Goal: Check status: Check status

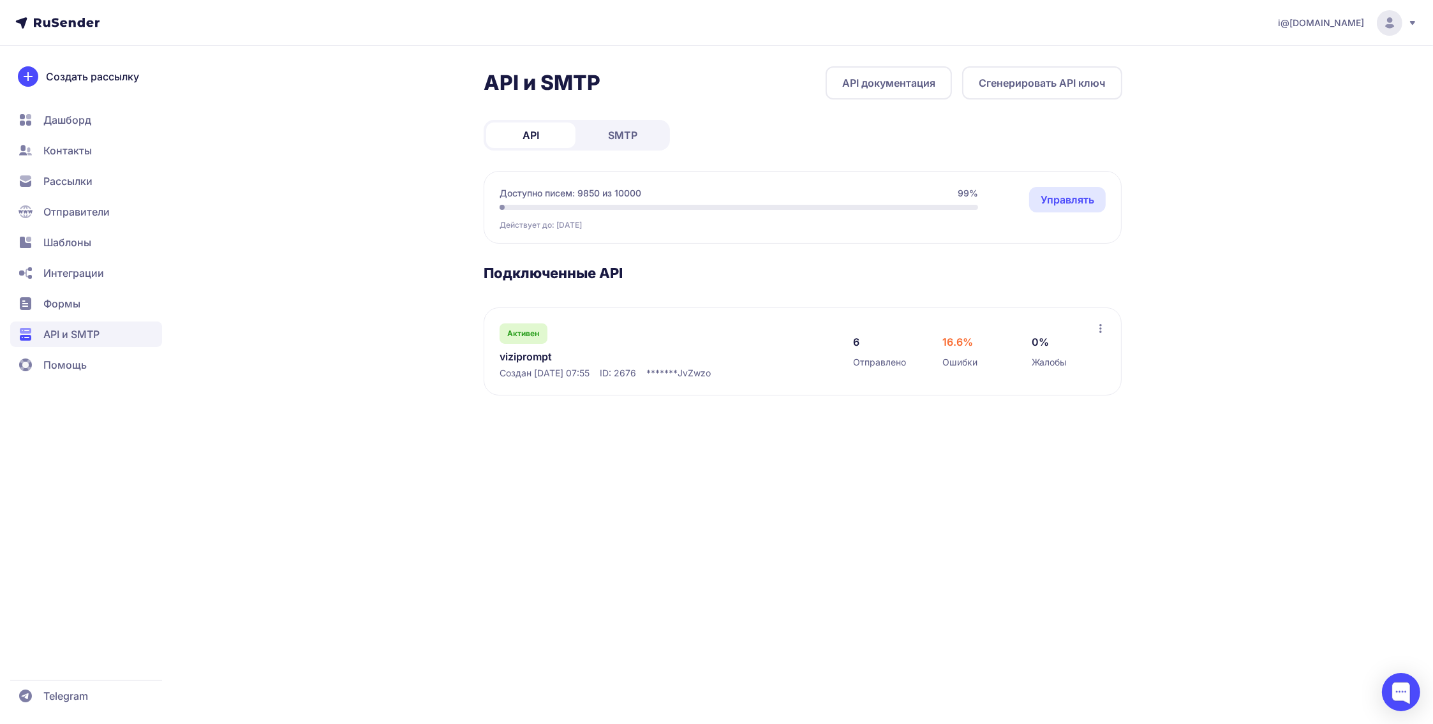
click at [641, 140] on link "SMTP" at bounding box center [622, 135] width 89 height 26
click at [573, 354] on link "Уведомления с сайта Випвирт" at bounding box center [631, 356] width 262 height 15
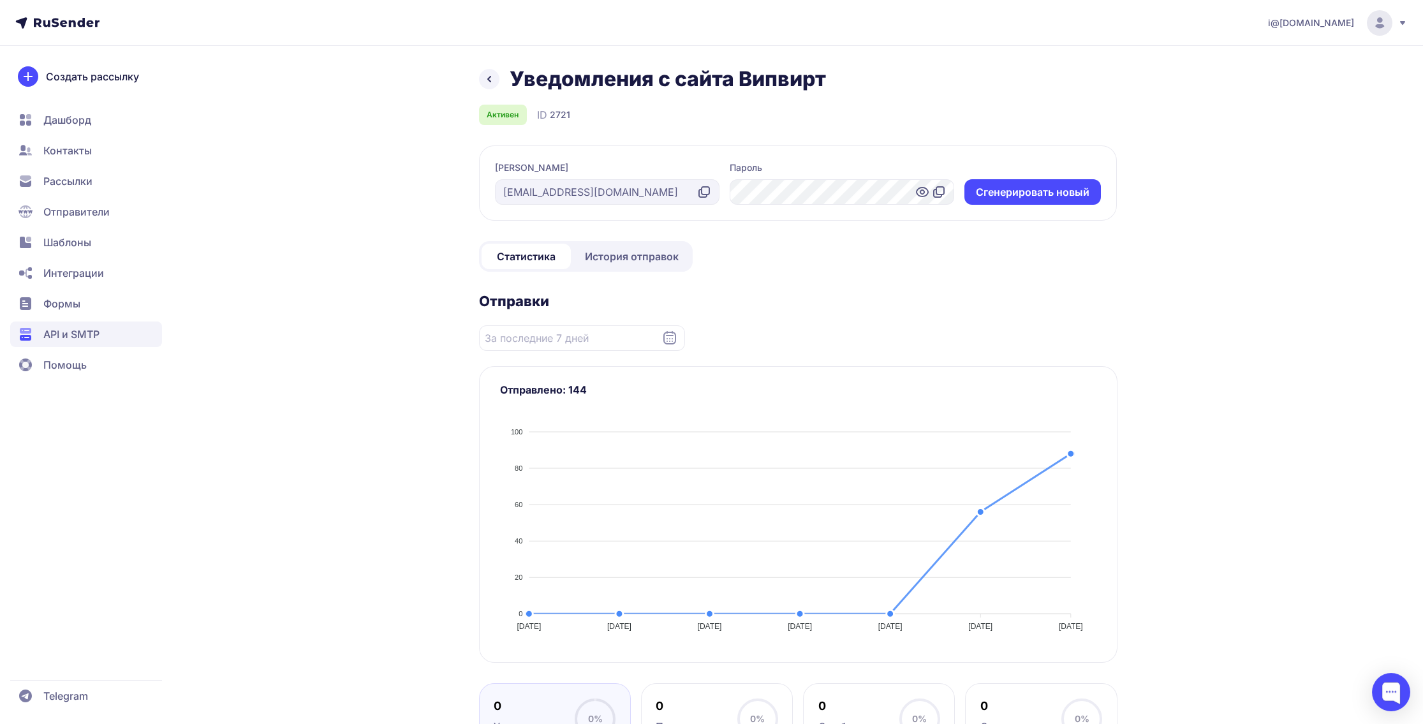
click at [646, 260] on span "История отправок" at bounding box center [632, 256] width 94 height 15
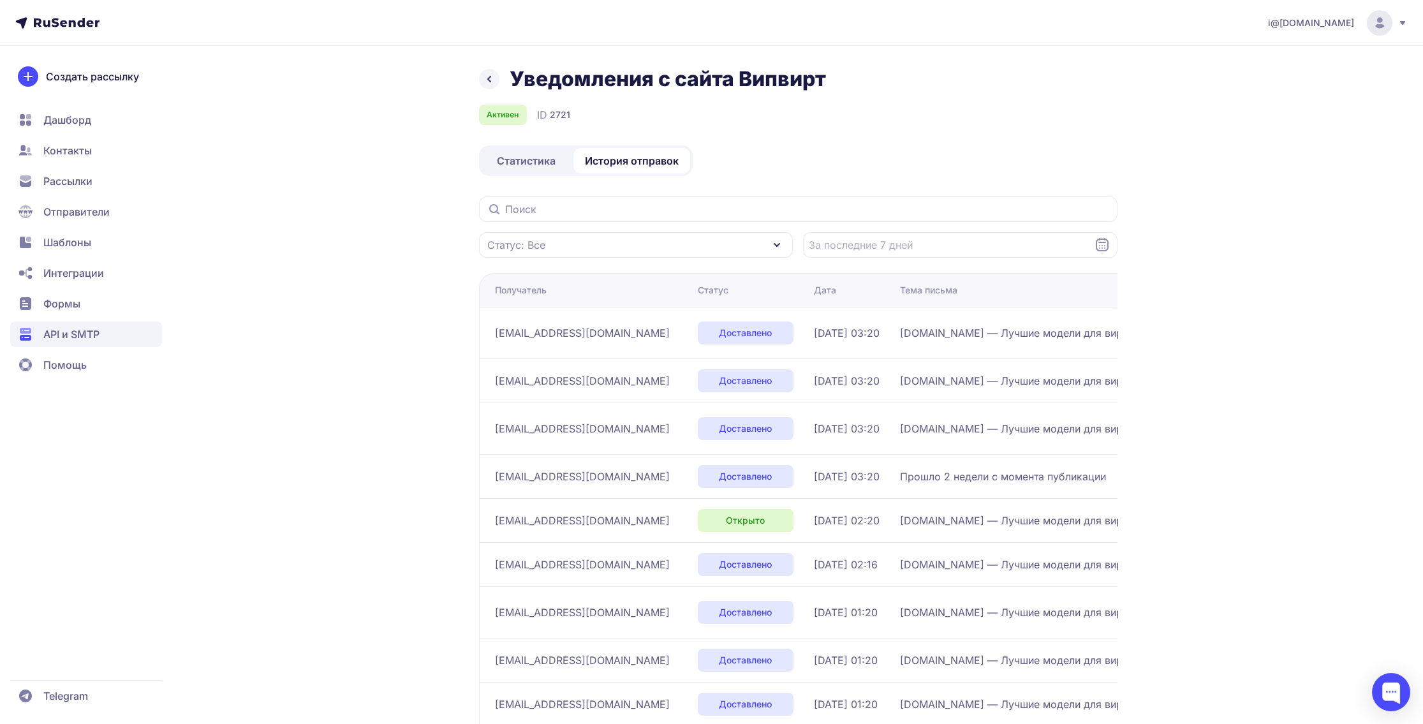
click at [524, 167] on span "Статистика" at bounding box center [526, 160] width 59 height 15
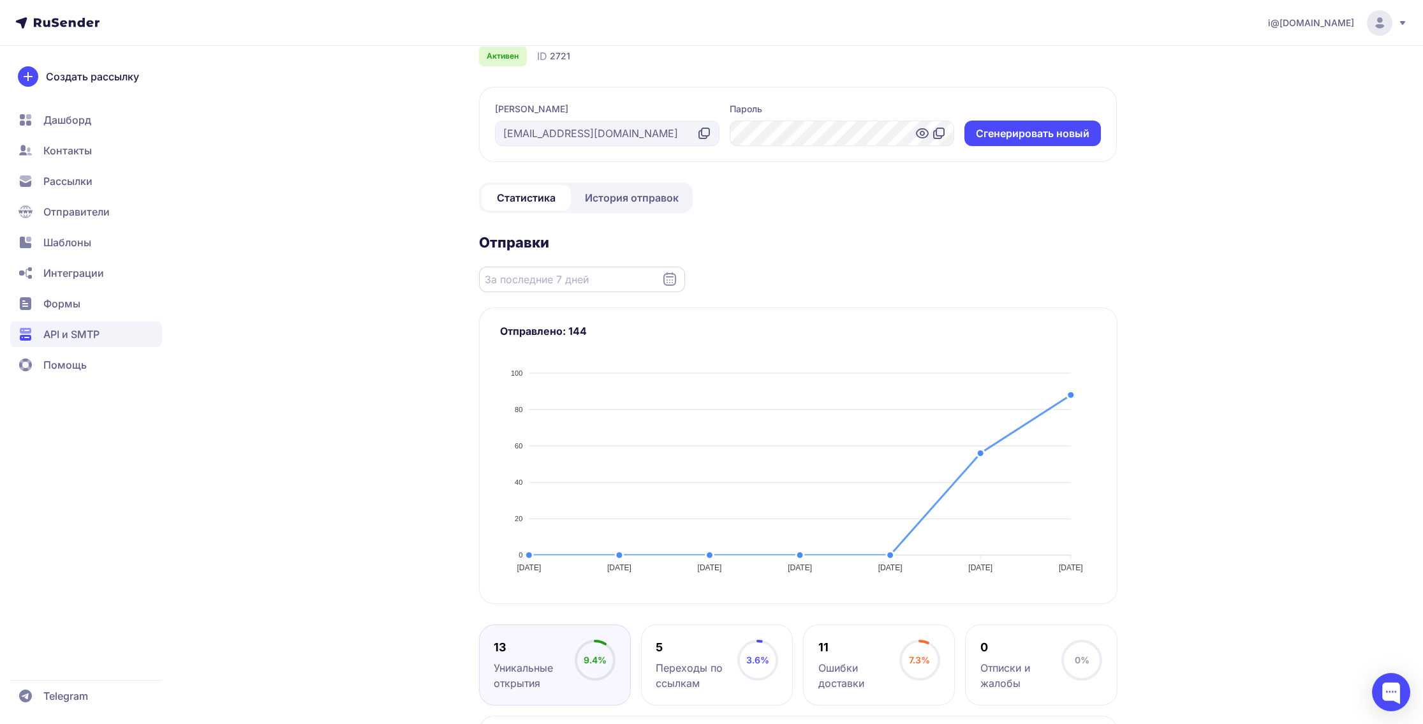
scroll to position [191, 0]
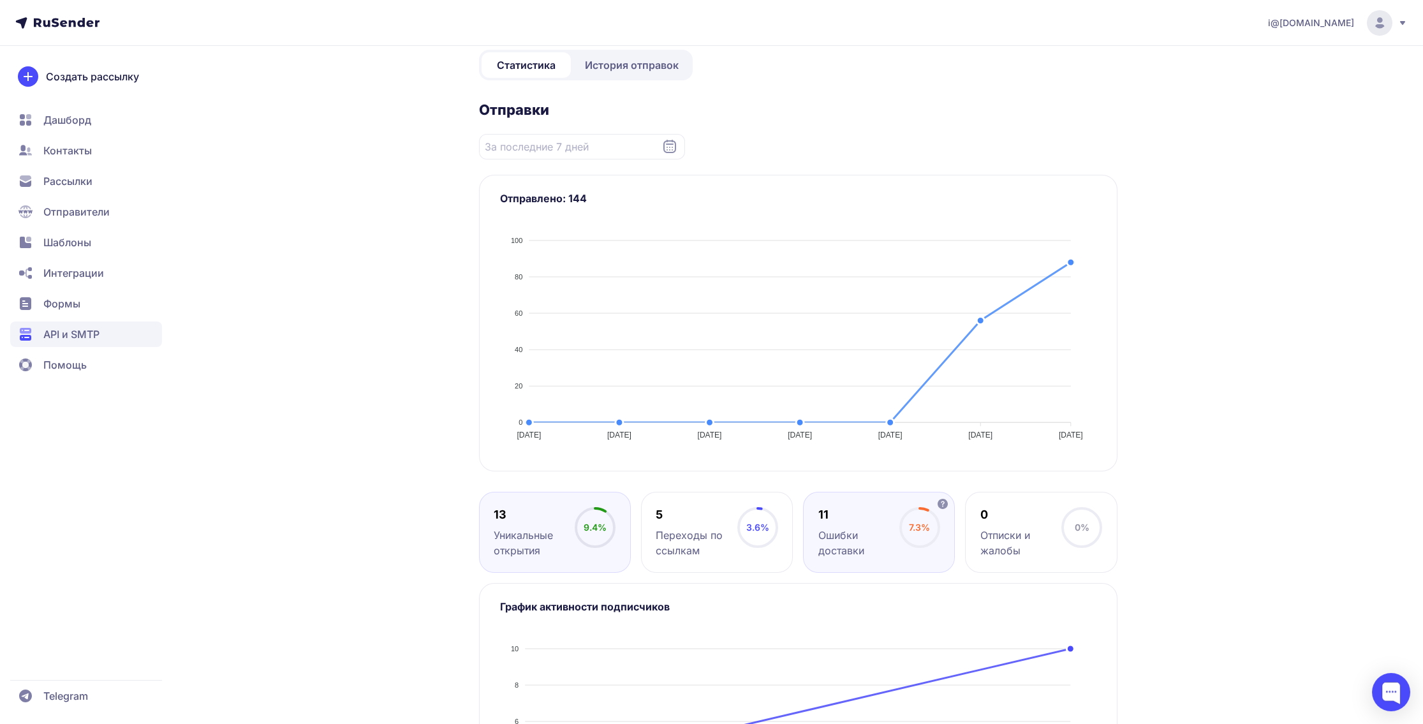
click at [841, 508] on div "11" at bounding box center [859, 514] width 81 height 15
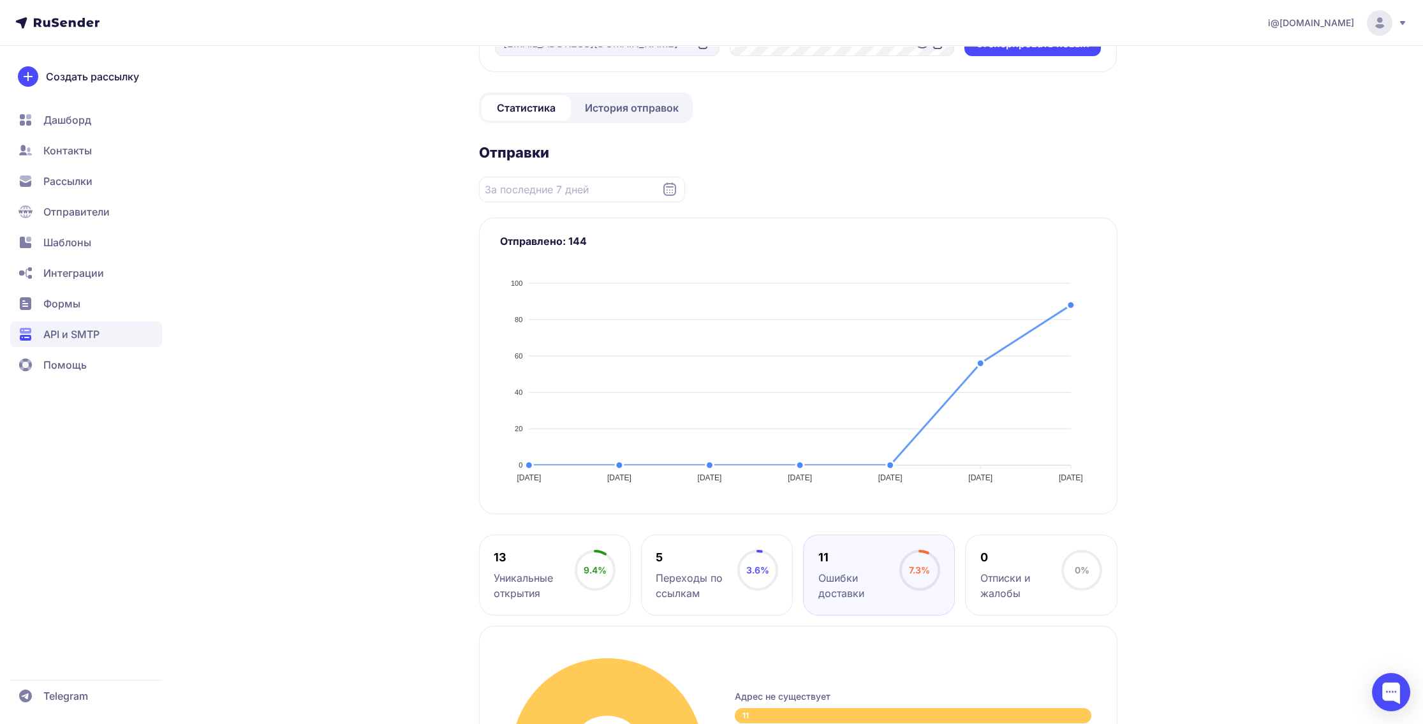
scroll to position [319, 0]
